Goal: Task Accomplishment & Management: Complete application form

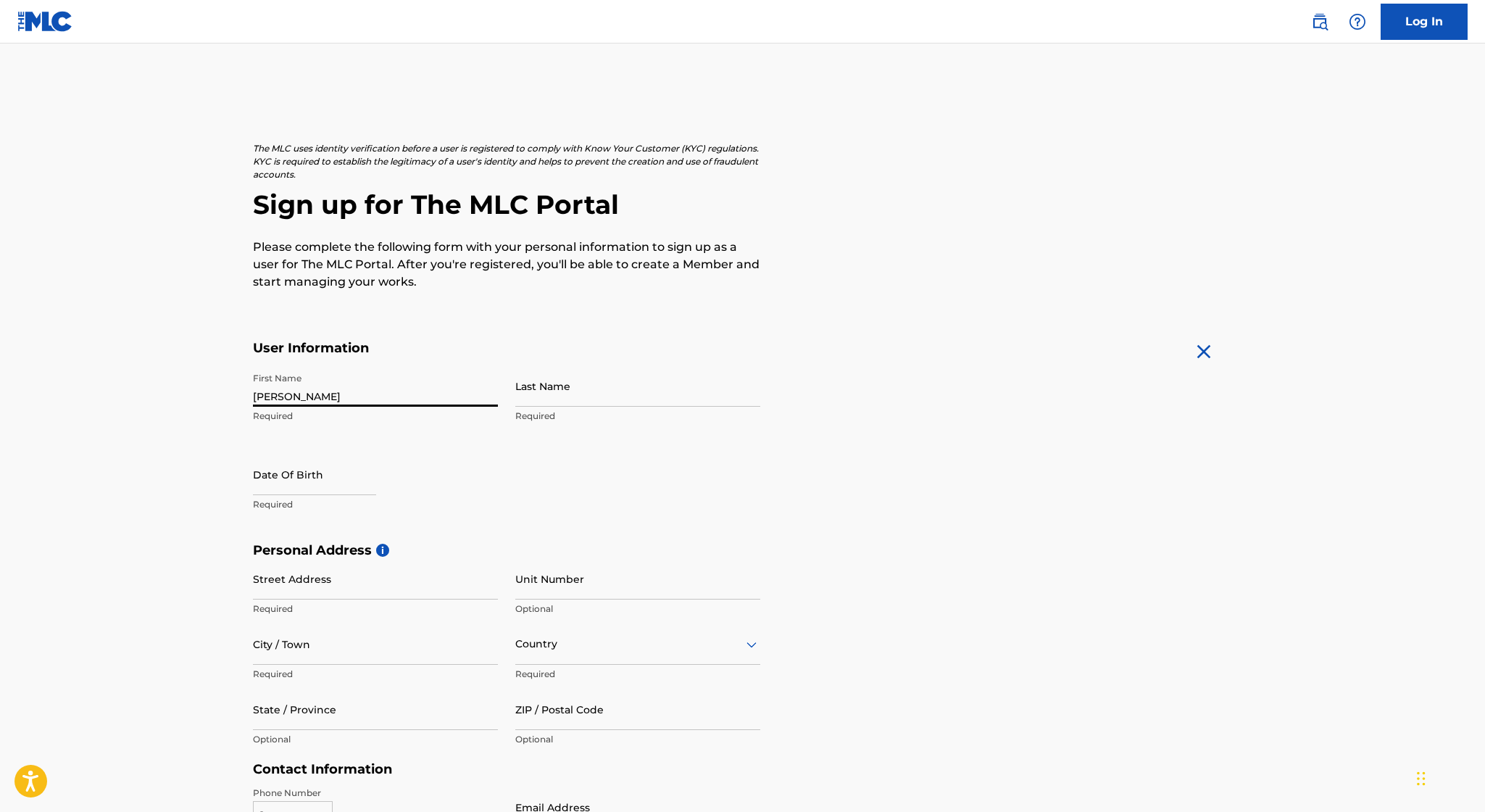
type input "[PERSON_NAME]"
select select "7"
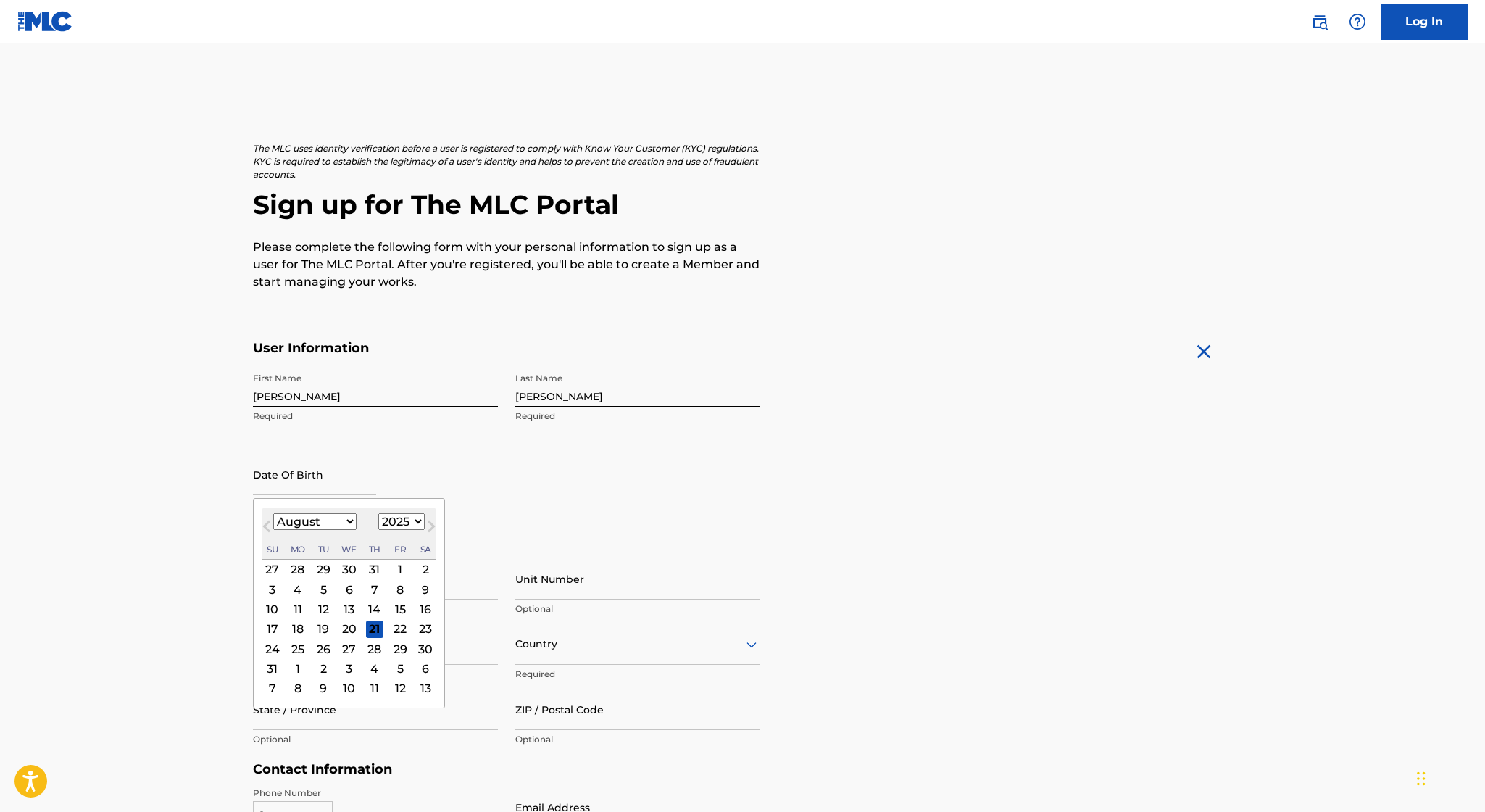
select select "1999"
select select "8"
click at [294, 653] on div "27" at bounding box center [297, 648] width 17 height 17
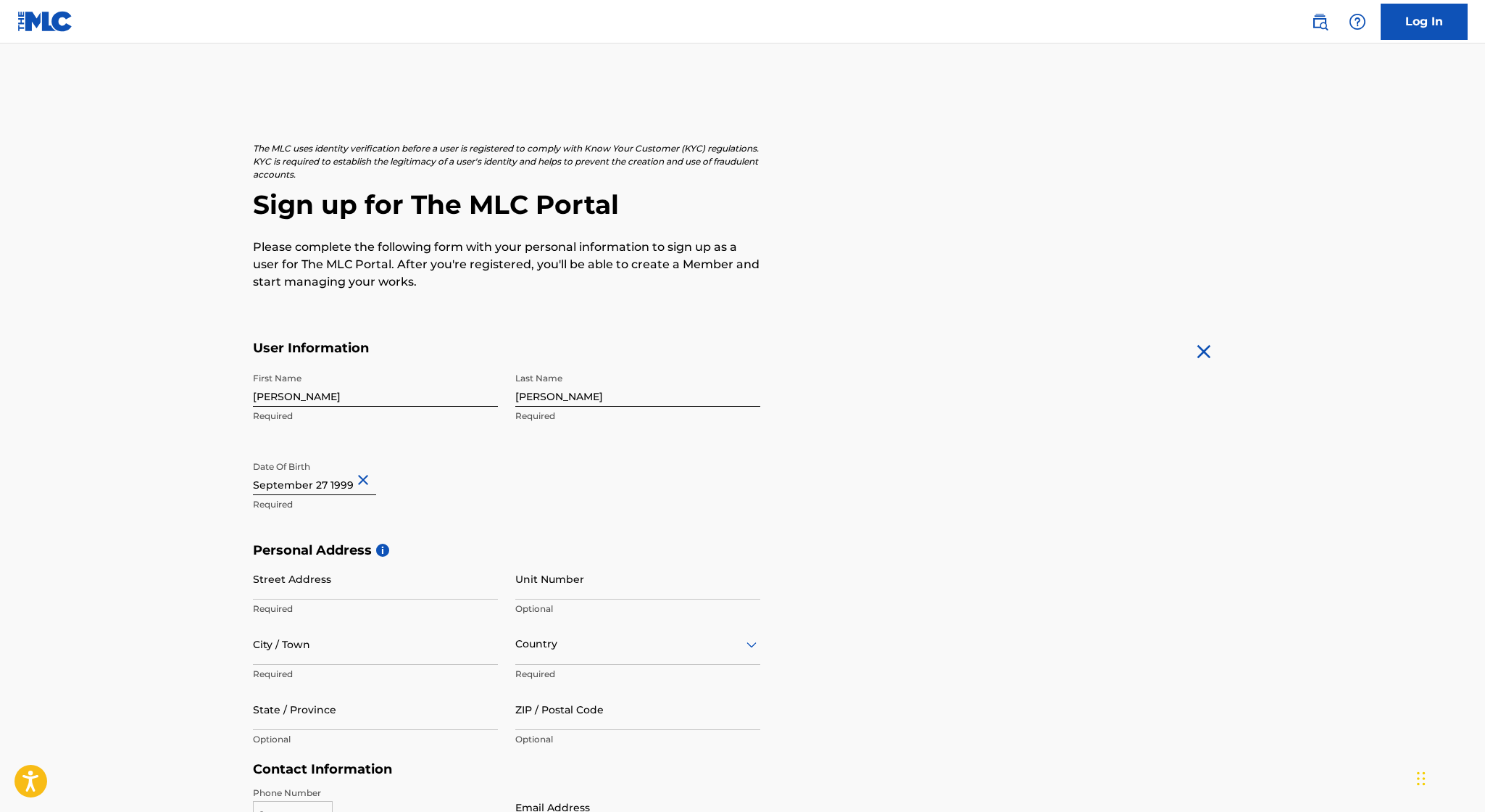
click at [230, 579] on main "The MLC uses identity verification before a user is registered to comply with K…" at bounding box center [742, 554] width 1485 height 1021
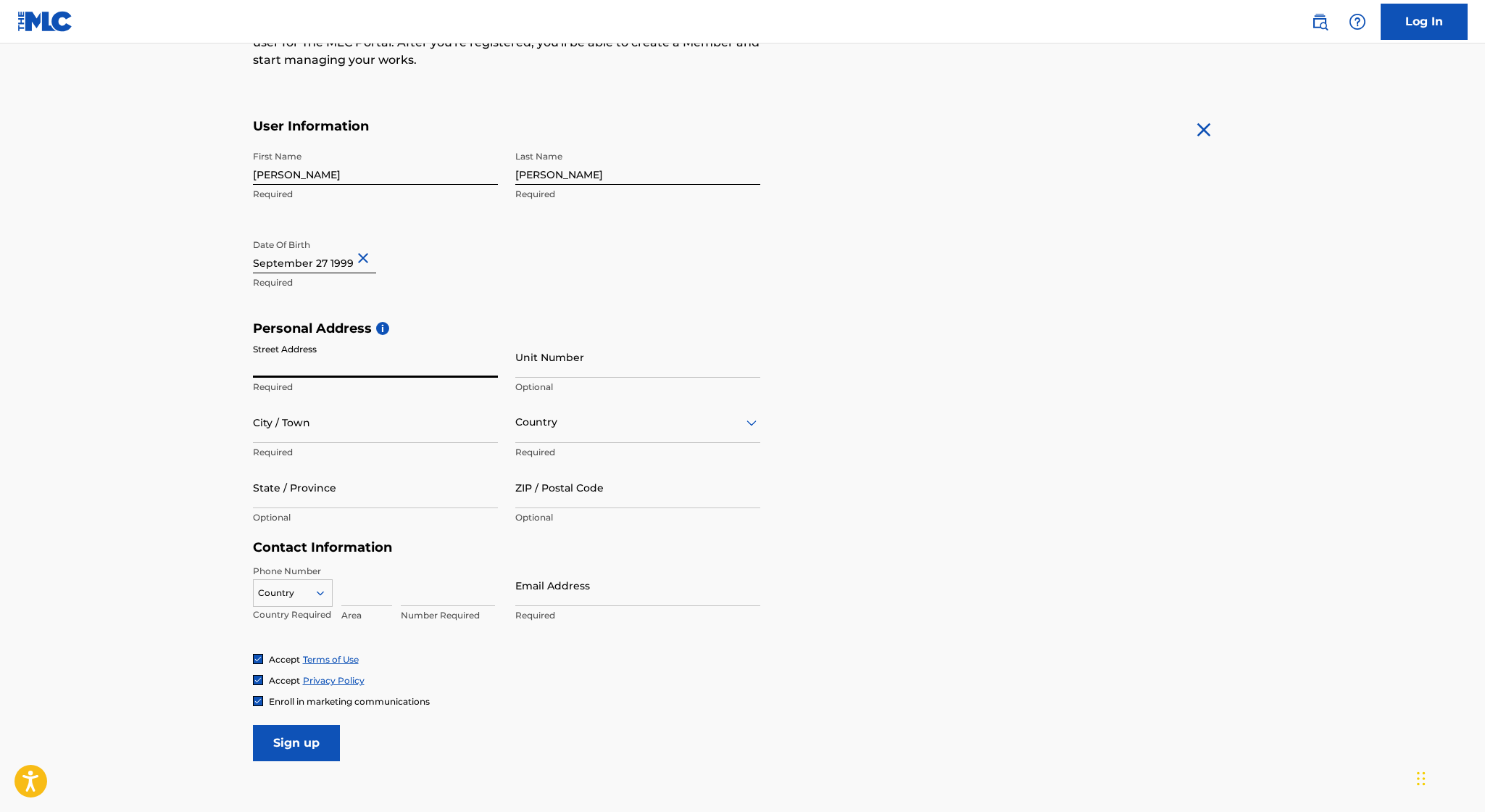
scroll to position [271, 0]
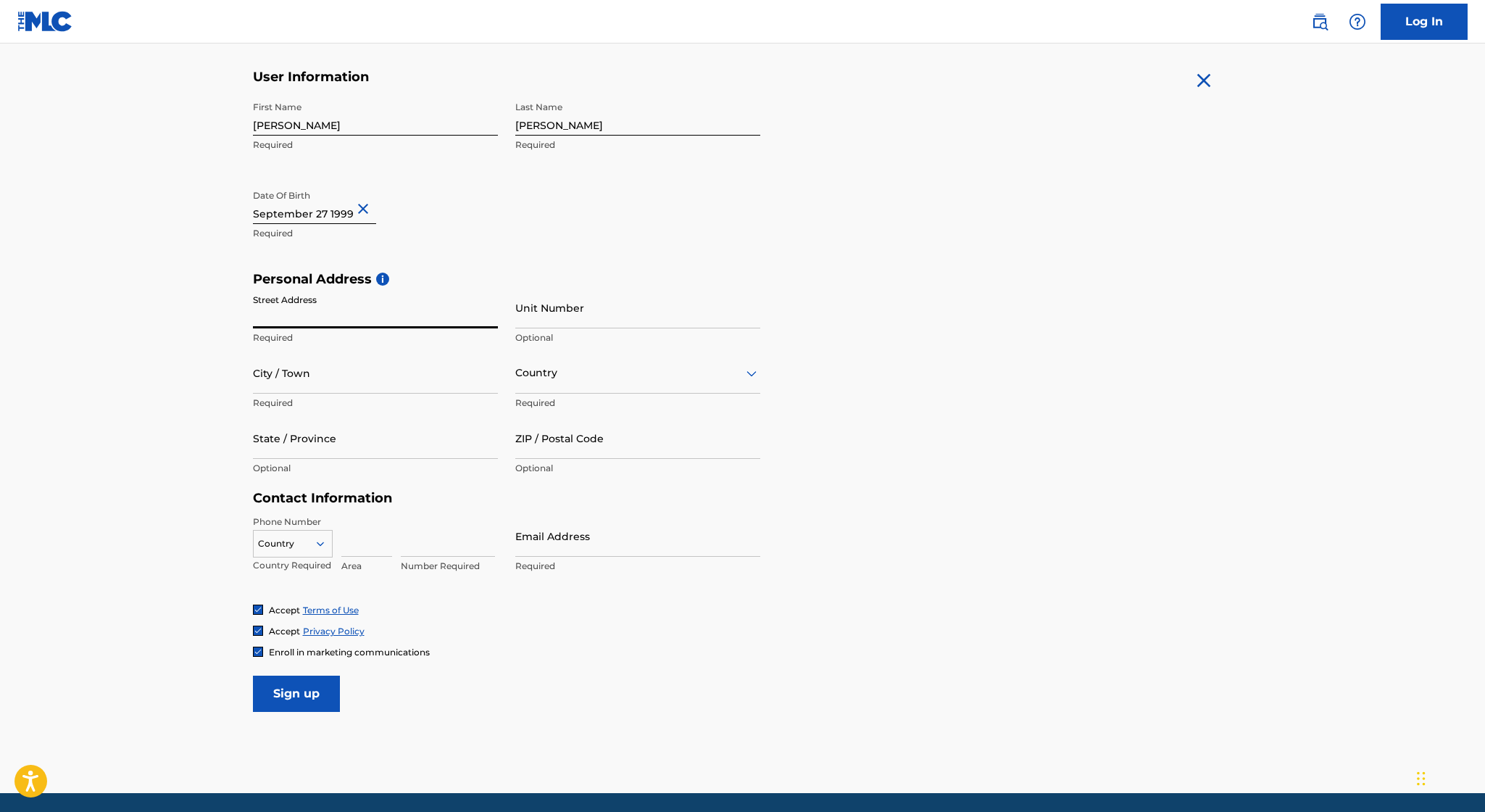
click at [573, 375] on div at bounding box center [638, 373] width 245 height 18
type input "ita"
click at [368, 316] on input "Street Address" at bounding box center [375, 307] width 245 height 42
type input "[STREET_ADDRESS][PERSON_NAME]"
type input "Cairate"
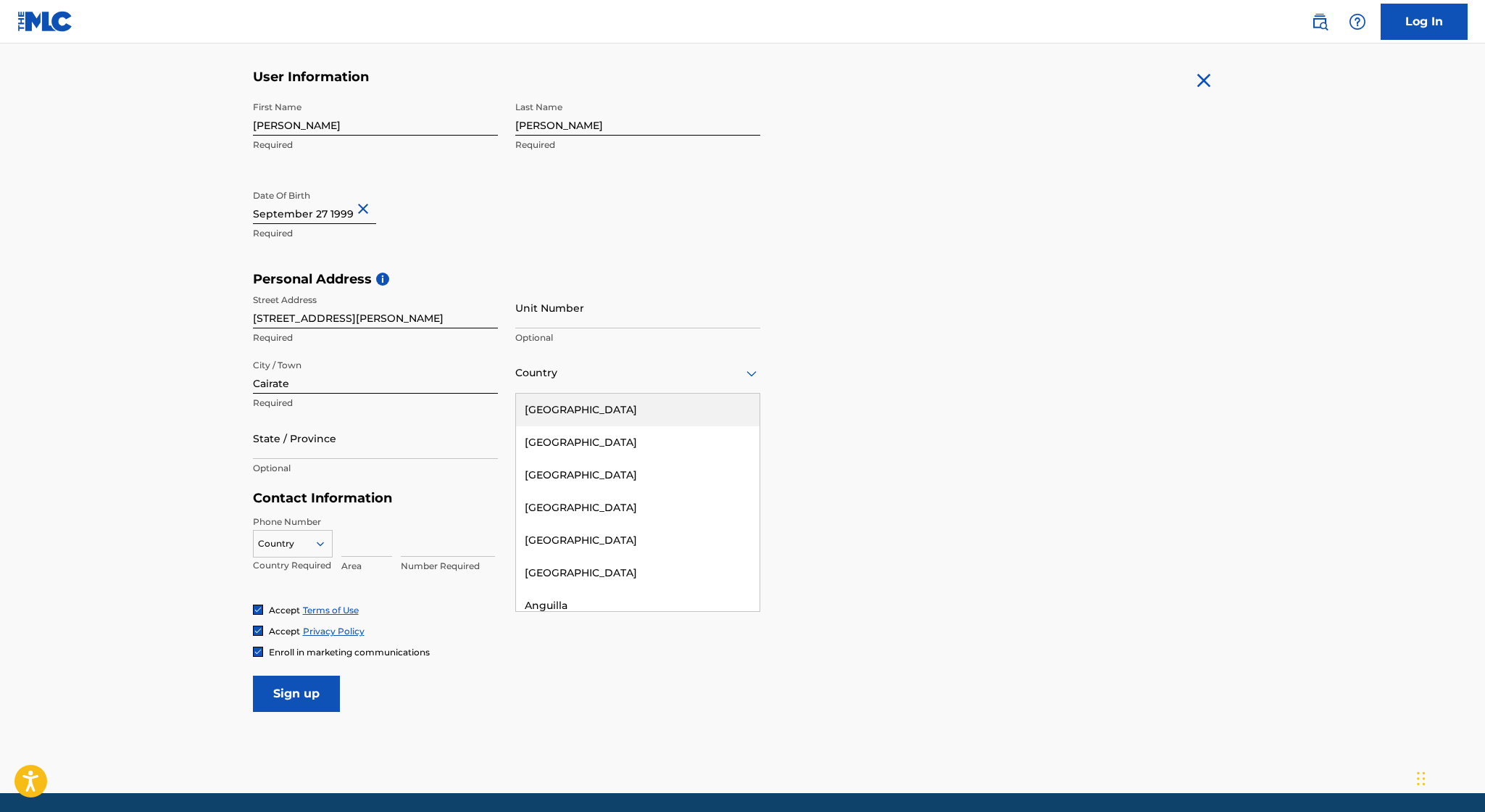
click at [541, 382] on div "Country" at bounding box center [638, 373] width 245 height 42
type input "ita"
click at [584, 418] on div "[GEOGRAPHIC_DATA]" at bounding box center [638, 410] width 244 height 33
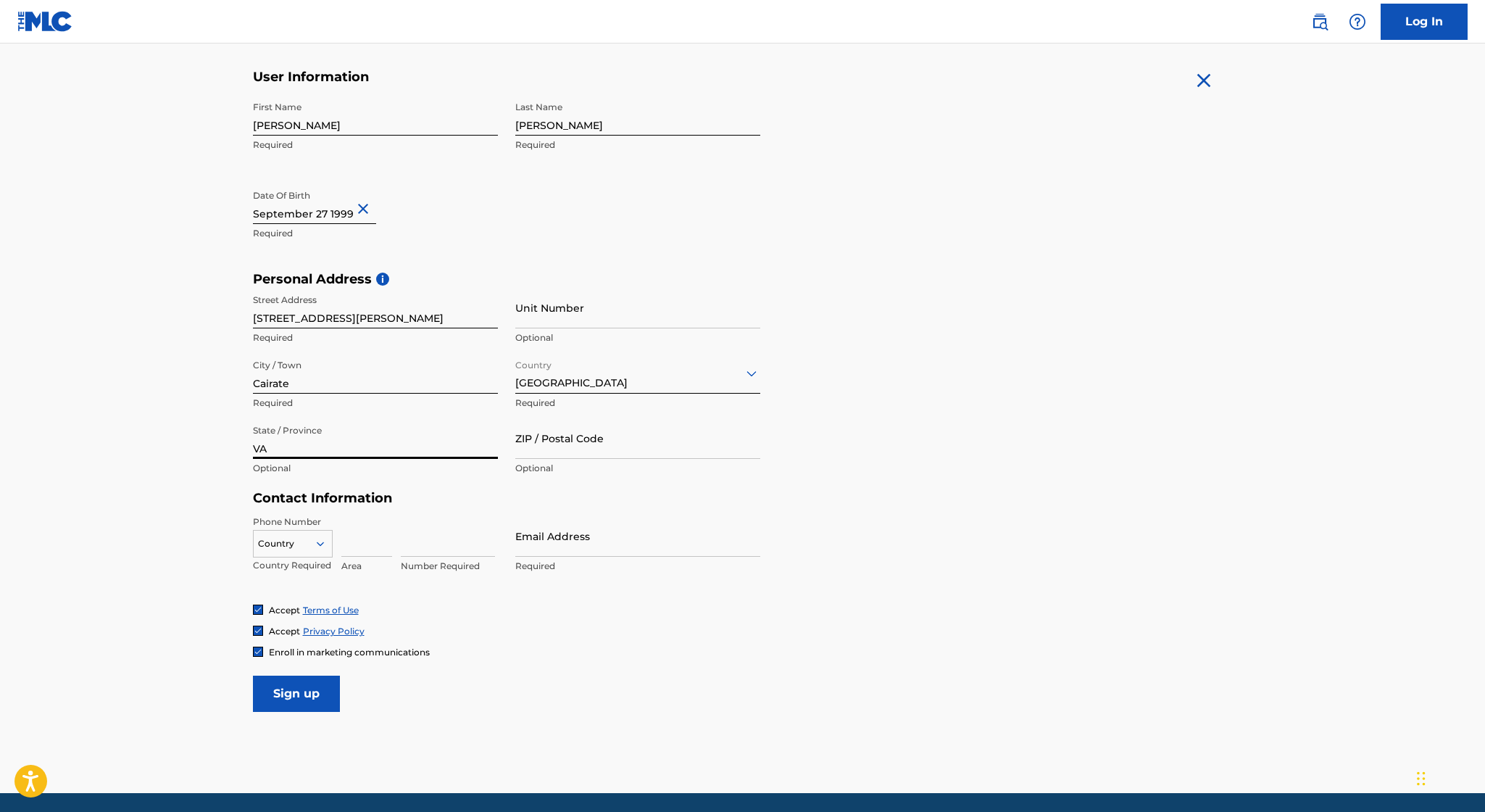
type input "VA"
type input "21050"
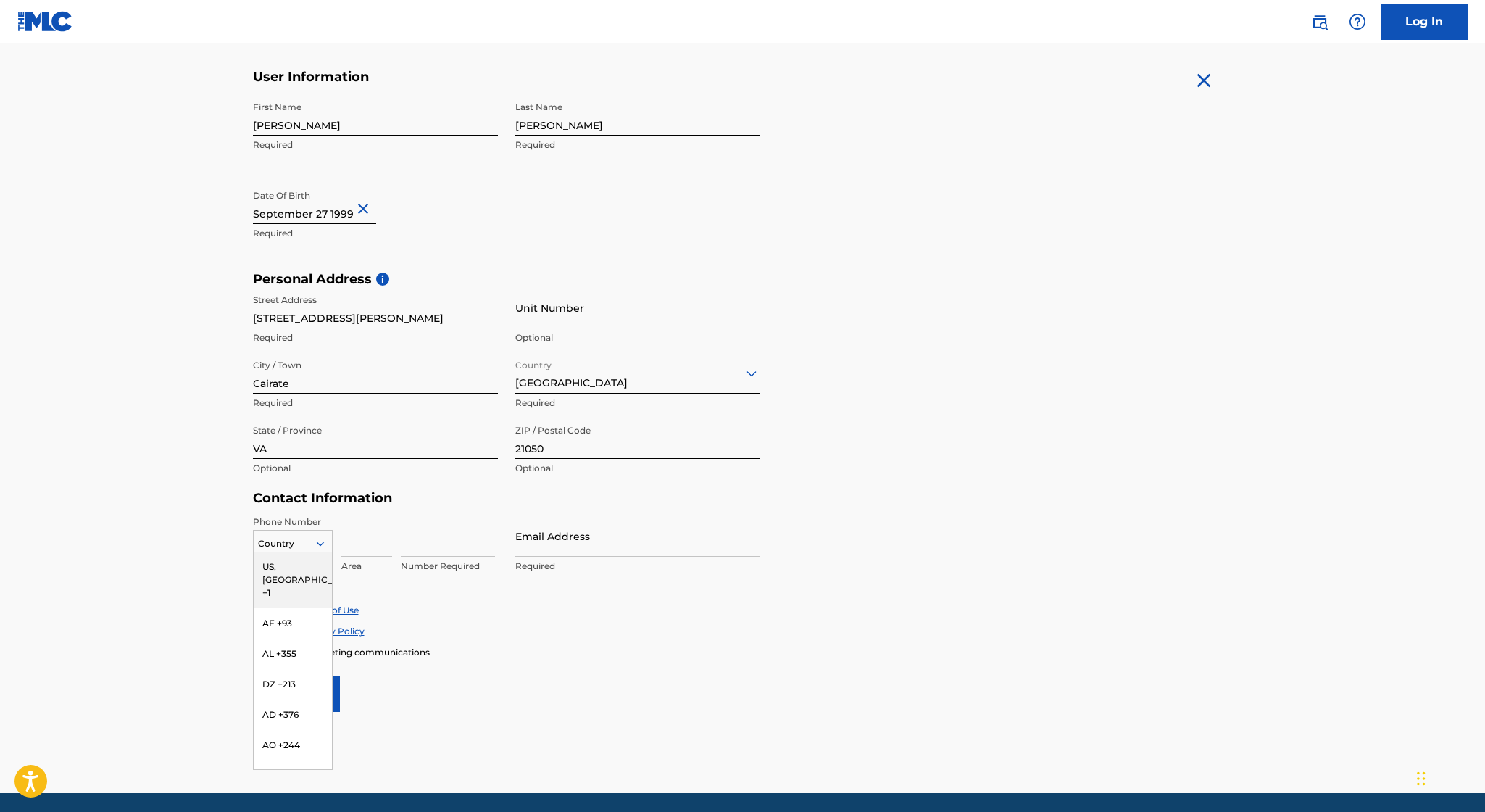
click at [309, 544] on div at bounding box center [293, 543] width 79 height 16
type input "it"
click at [280, 568] on div "VA, IT +39" at bounding box center [293, 566] width 79 height 30
type input "3896246198"
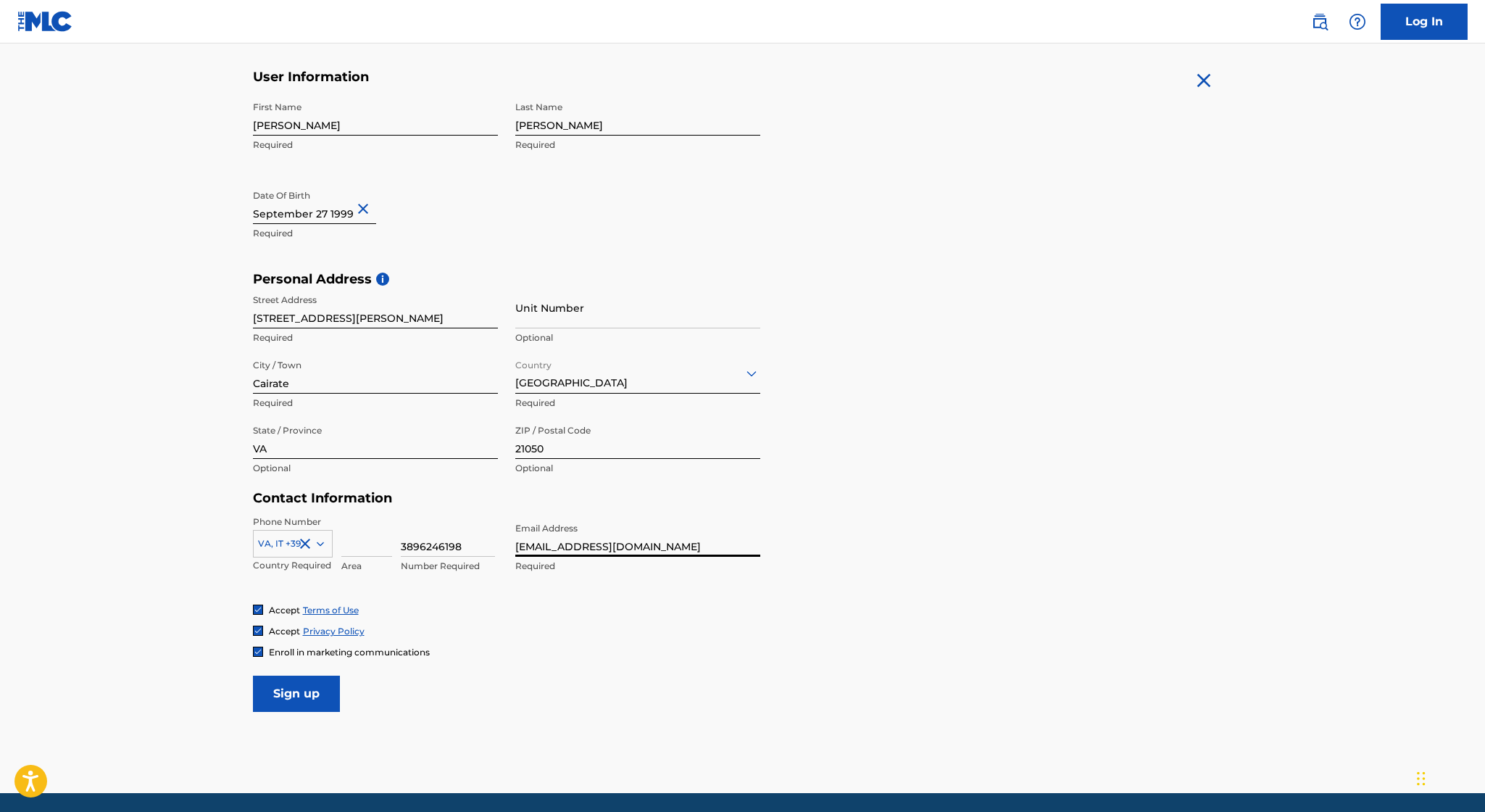
type input "[EMAIL_ADDRESS][DOMAIN_NAME]"
click at [316, 691] on input "Sign up" at bounding box center [296, 693] width 87 height 36
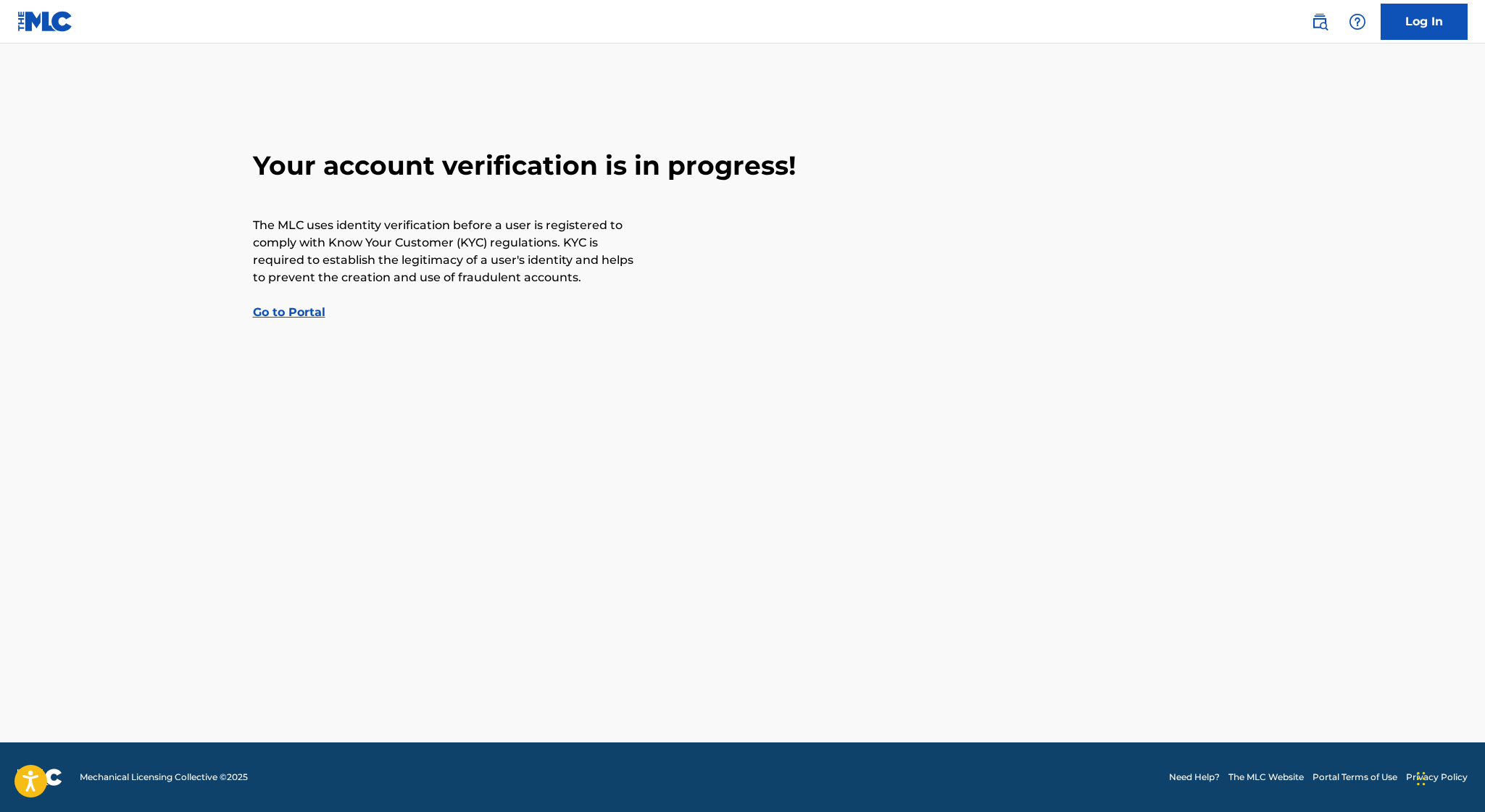
click at [307, 316] on link "Go to Portal" at bounding box center [289, 312] width 73 height 14
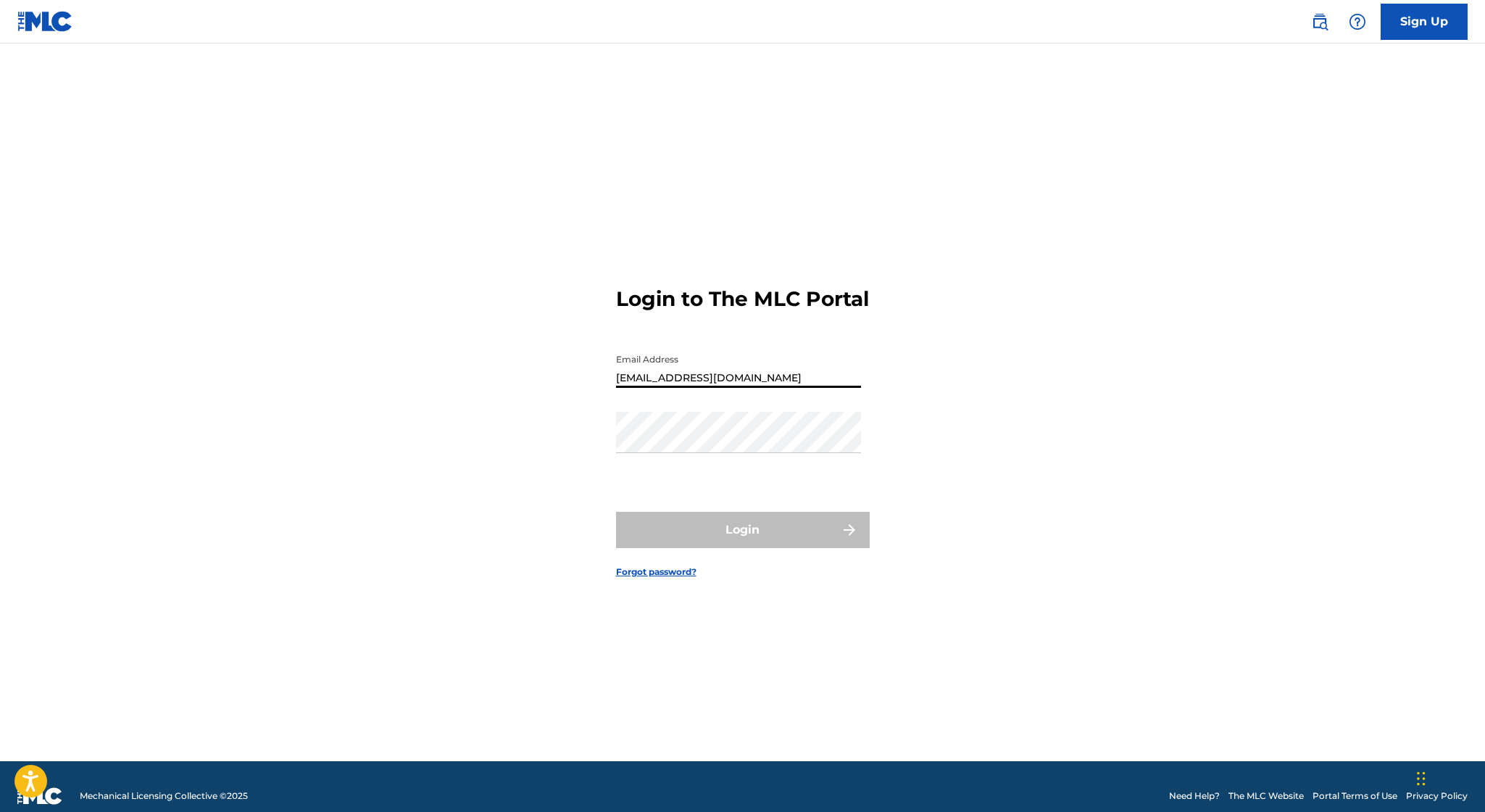
type input "[EMAIL_ADDRESS][DOMAIN_NAME]"
